Goal: Task Accomplishment & Management: Complete application form

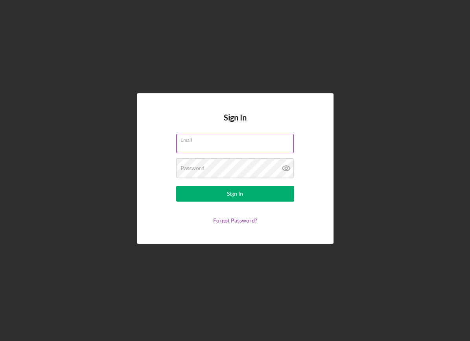
click at [237, 153] on input "Email" at bounding box center [235, 143] width 118 height 19
type input "[EMAIL_ADDRESS][DOMAIN_NAME]"
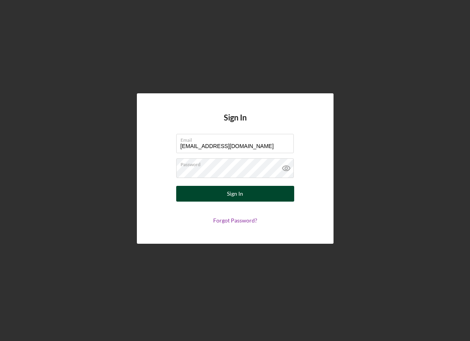
click at [187, 202] on button "Sign In" at bounding box center [235, 194] width 118 height 16
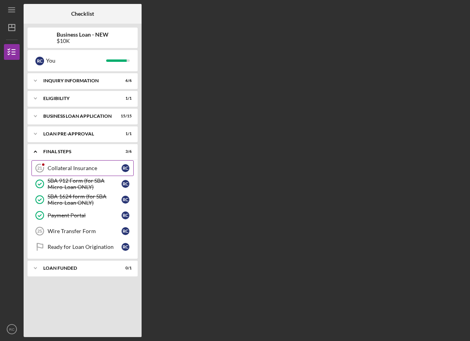
click at [87, 172] on link "Collateral Insurance 21 Collateral Insurance R C" at bounding box center [82, 168] width 102 height 16
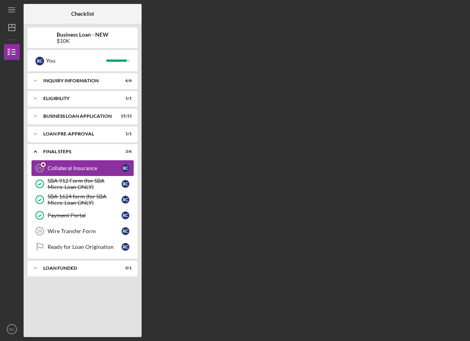
scroll to position [26, 0]
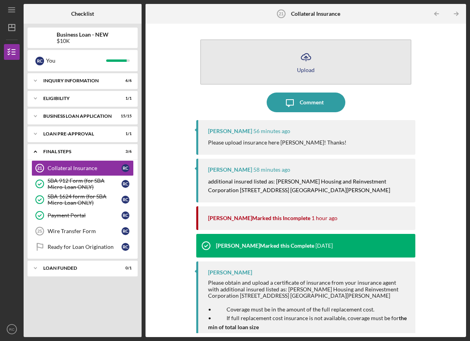
click at [302, 47] on icon "Icon/Upload" at bounding box center [306, 57] width 20 height 20
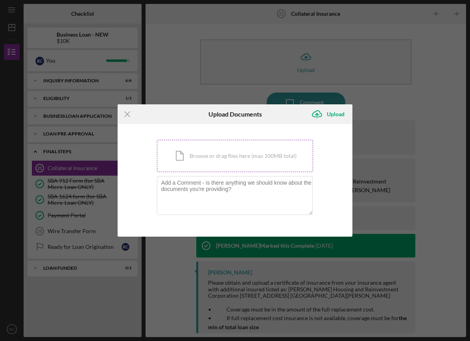
click at [253, 152] on div "Icon/Document Browse or drag files here (max 100MB total) Tap to choose files o…" at bounding box center [235, 156] width 157 height 32
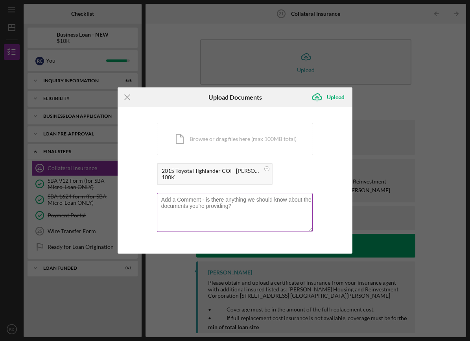
click at [190, 205] on textarea at bounding box center [235, 212] width 156 height 39
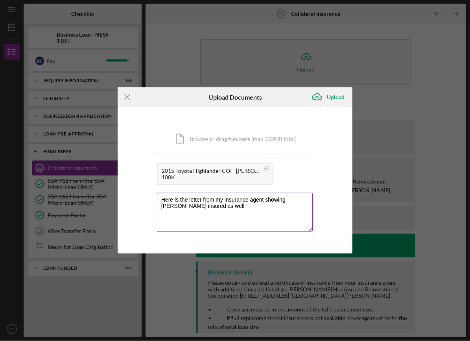
type textarea "Here is the letter from my insurance agent showing [PERSON_NAME] insured as wel…"
click at [322, 98] on icon "submit" at bounding box center [317, 97] width 9 height 6
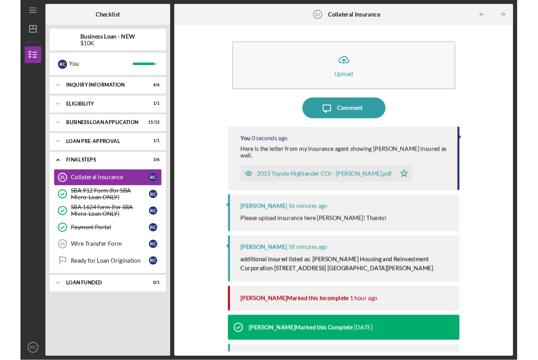
scroll to position [26, 0]
